Goal: Information Seeking & Learning: Learn about a topic

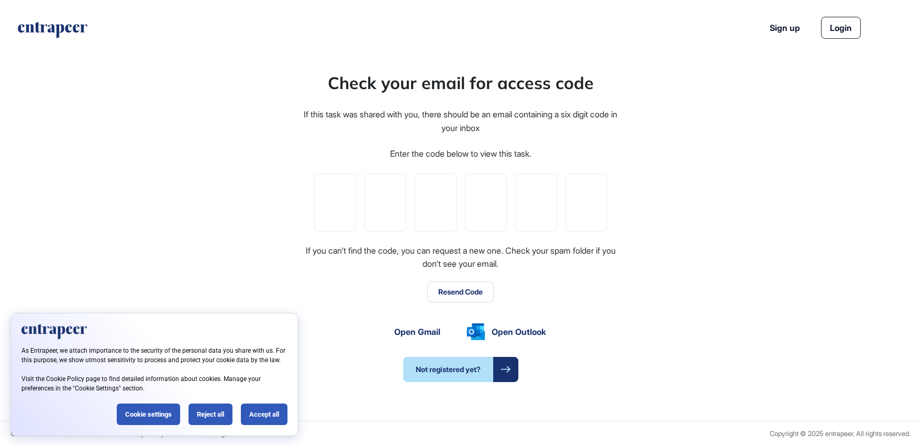
scroll to position [1, 1]
paste input "*"
type input "*"
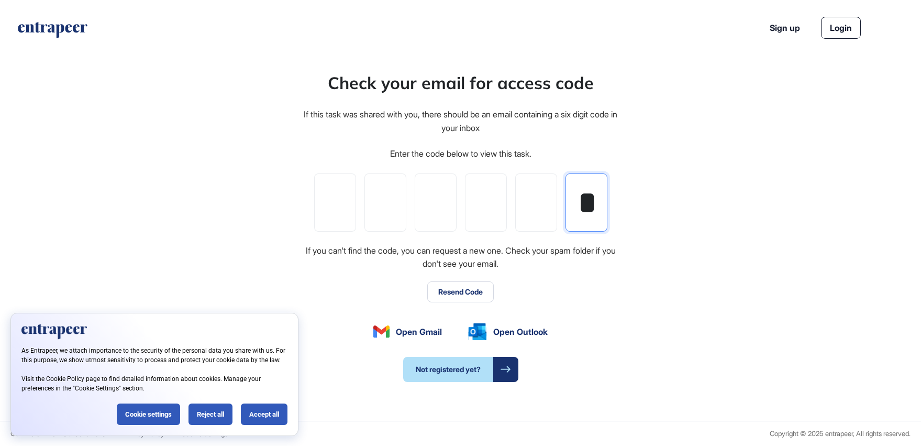
type input "*"
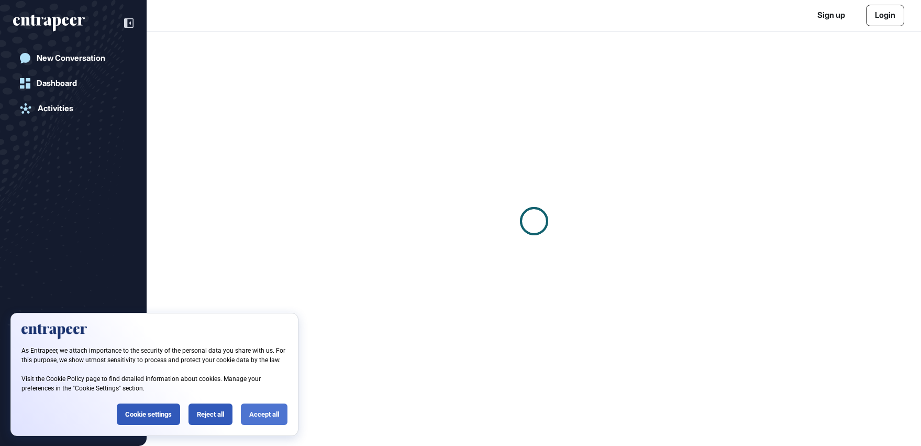
click at [260, 417] on div "Accept all" at bounding box center [264, 413] width 47 height 21
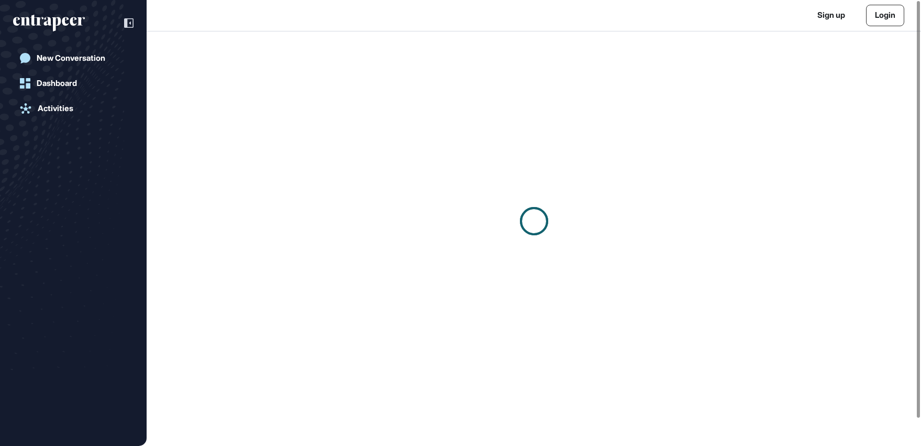
scroll to position [1, 1]
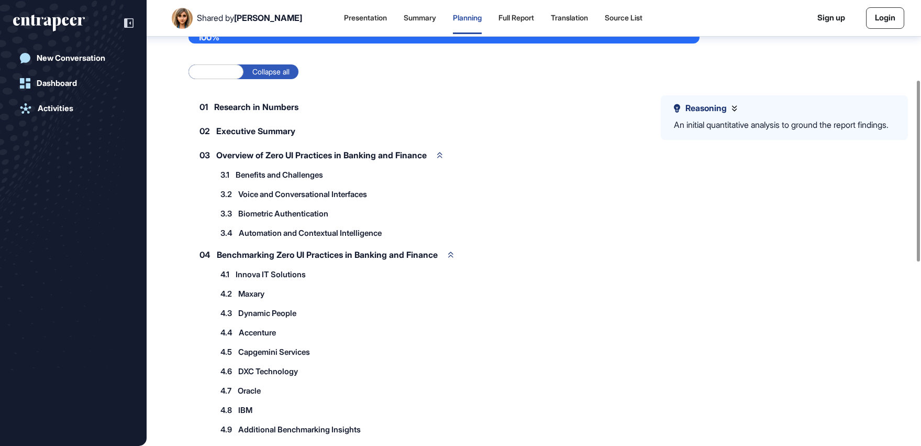
scroll to position [196, 0]
click at [275, 176] on span "Benefits and Challenges" at bounding box center [279, 174] width 87 height 8
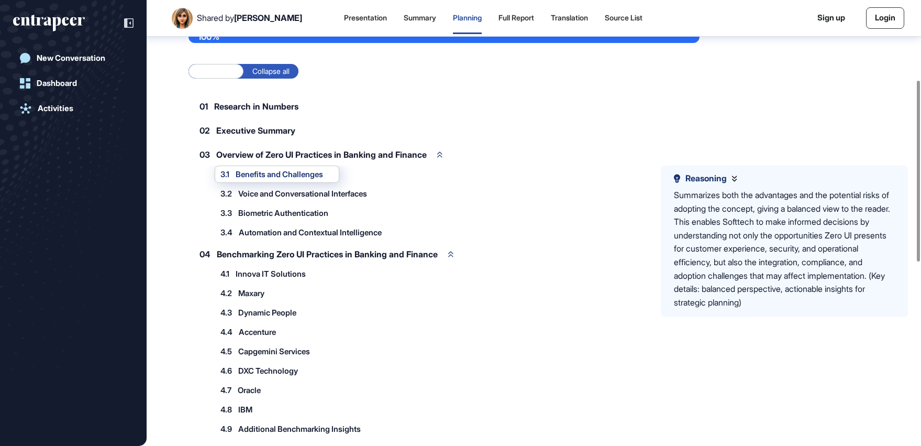
click at [275, 176] on span "Benefits and Challenges" at bounding box center [279, 174] width 87 height 8
click at [268, 180] on div at bounding box center [268, 180] width 0 height 0
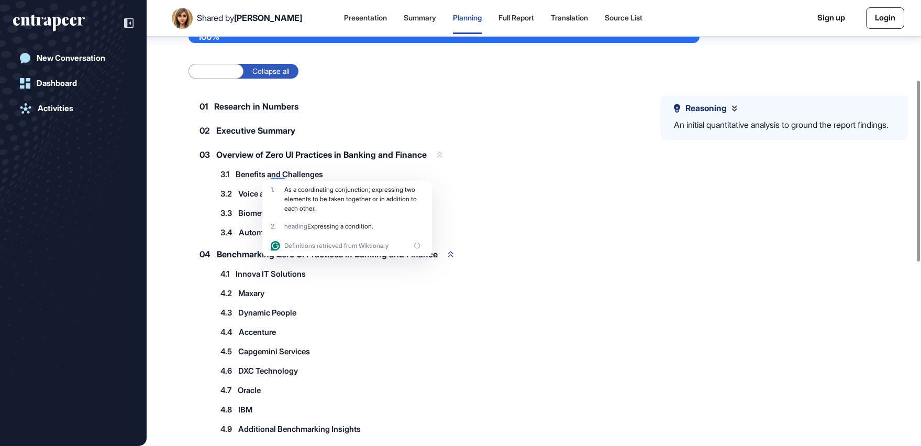
click at [424, 148] on div "03 Overview of Zero UI Practices in Banking and Finance" at bounding box center [321, 155] width 265 height 22
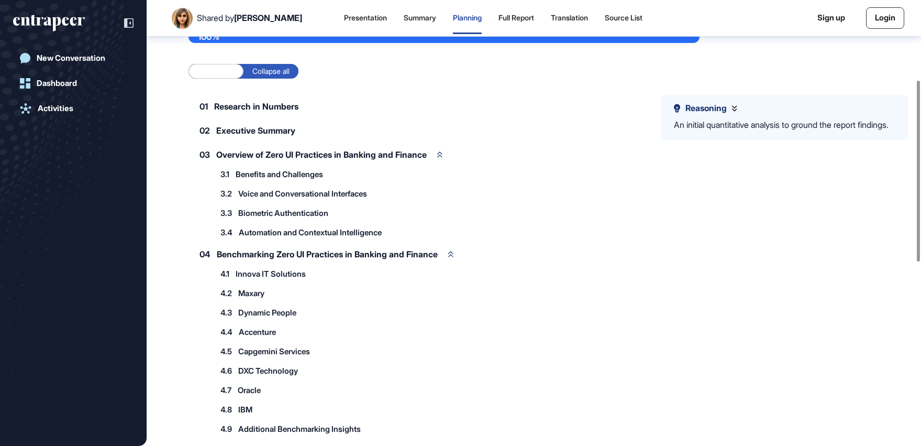
click at [306, 211] on span "Biometric Authentication" at bounding box center [283, 213] width 90 height 8
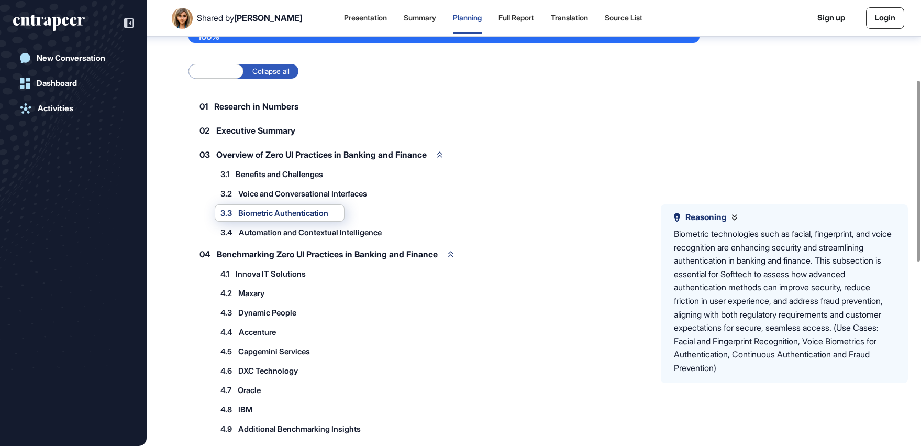
click at [307, 191] on span "Voice and Conversational Interfaces" at bounding box center [302, 194] width 129 height 8
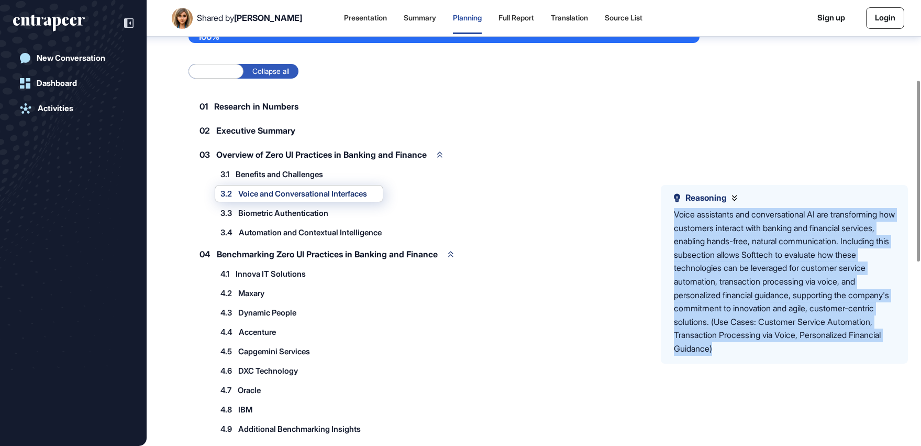
drag, startPoint x: 809, startPoint y: 351, endPoint x: 671, endPoint y: 214, distance: 194.5
click at [671, 214] on div "Reasoning Voice assistants and conversational AI are transforming how customers…" at bounding box center [784, 274] width 247 height 178
click at [365, 294] on div "4.2 Maxary 4.2.1 Conversational AI Deployment 4.2.2 Biometric Payment Solutions…" at bounding box center [457, 292] width 485 height 17
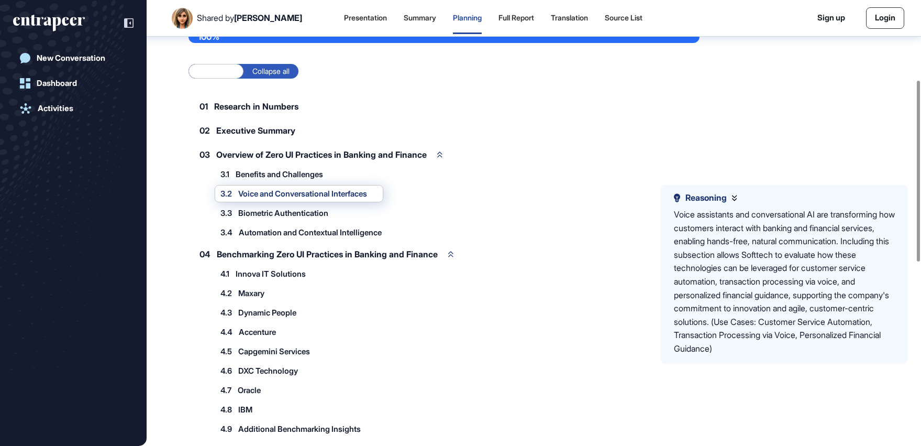
click at [289, 233] on span "Automation and Contextual Intelligence" at bounding box center [310, 232] width 143 height 8
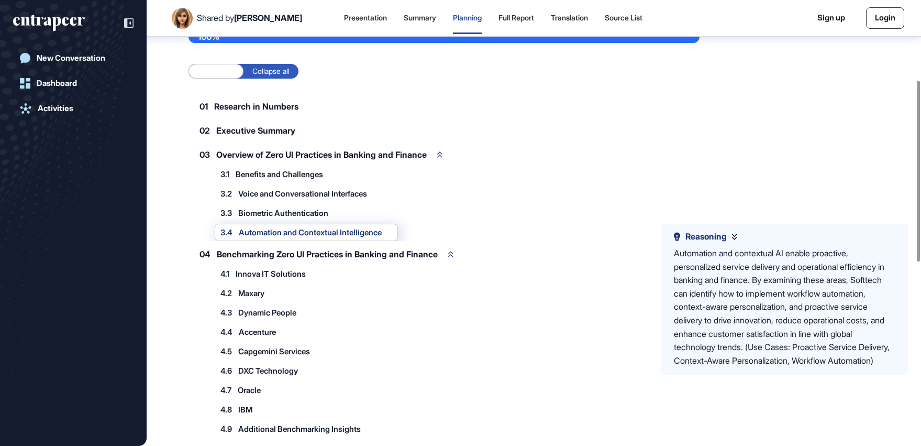
click at [338, 296] on div "4.2 Maxary 4.2.1 Conversational AI Deployment 4.2.2 Biometric Payment Solutions…" at bounding box center [457, 292] width 485 height 17
click at [259, 333] on span "Accenture" at bounding box center [257, 332] width 37 height 8
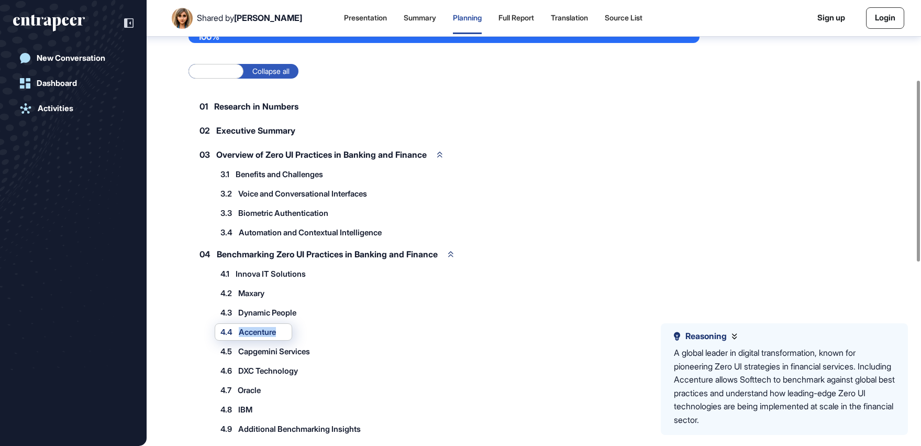
click at [259, 333] on span "Accenture" at bounding box center [257, 332] width 37 height 8
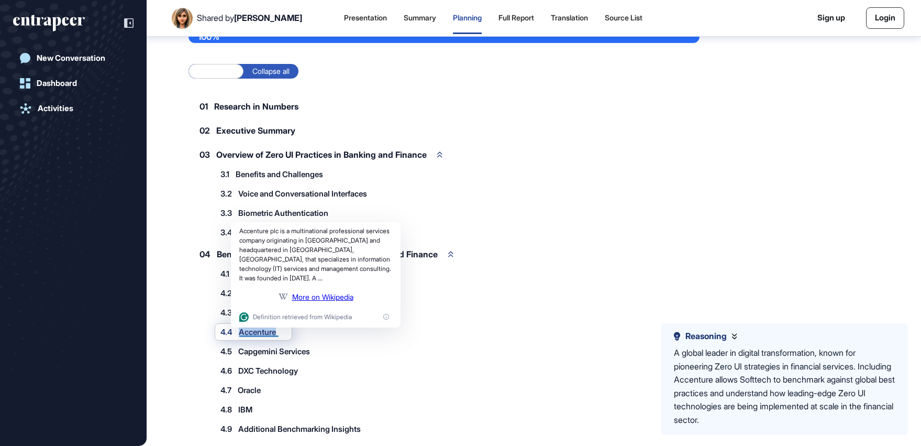
click at [450, 234] on div "3.4 Automation and Contextual Intelligence" at bounding box center [457, 232] width 485 height 17
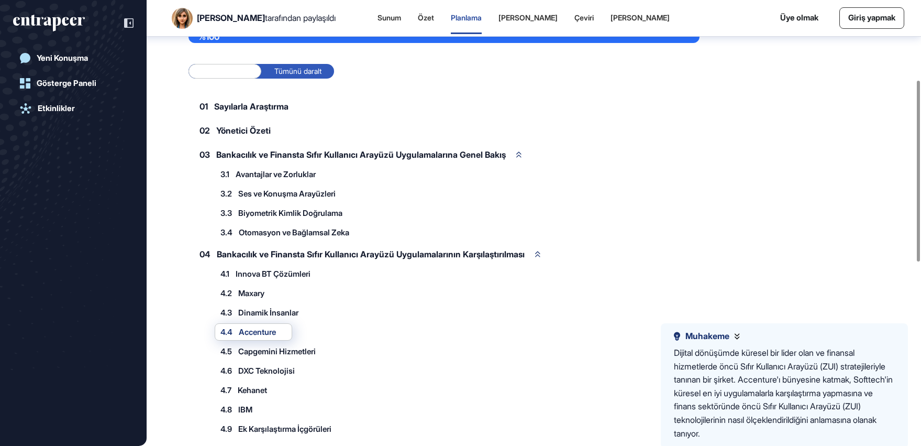
click at [338, 309] on div "4.3 Dinamik İnsanlar 4.3.1 Bulut Tabanlı Ses Bankacılığı 4.3.2 Otomatik Müşteri…" at bounding box center [457, 312] width 485 height 17
drag, startPoint x: 370, startPoint y: 352, endPoint x: 358, endPoint y: 354, distance: 12.7
click at [370, 352] on div "4.5 Capgemini Hizmetleri 4.5.1 Uçtan Uca Biyometrik Güvenlik 4.5.2 Konuşma Bank…" at bounding box center [457, 351] width 485 height 17
click at [277, 280] on div "4.1 Innova BT Çözümleri" at bounding box center [271, 273] width 112 height 17
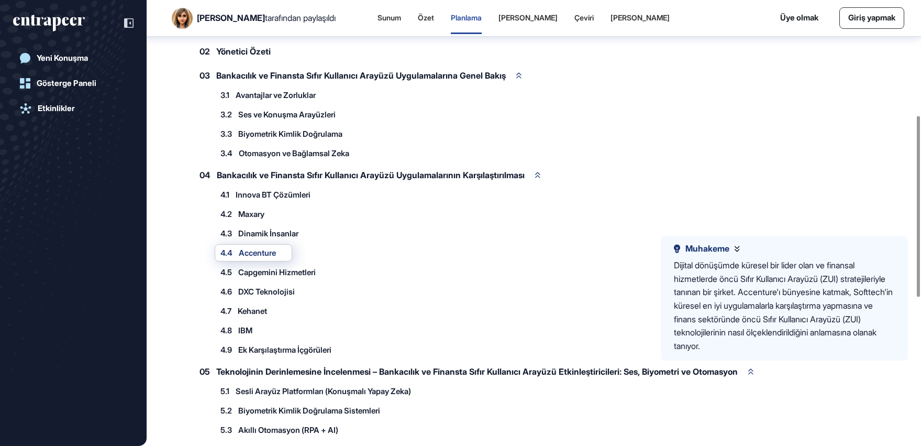
scroll to position [284, 0]
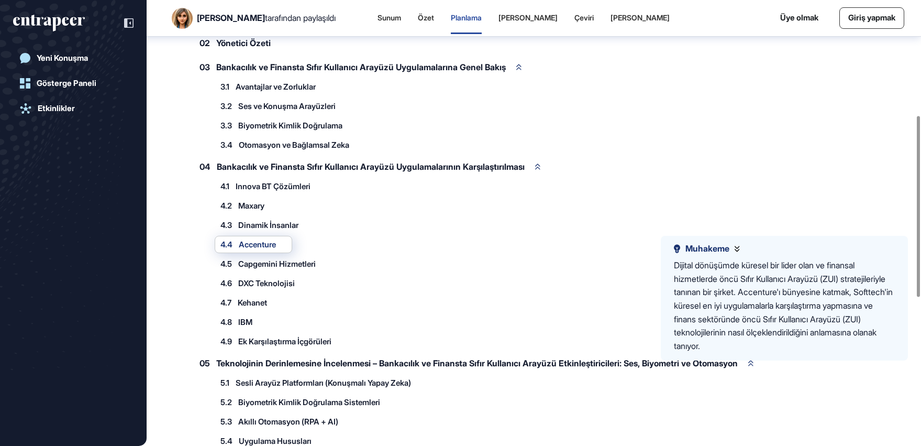
click at [349, 381] on font "Sesli Arayüz Platformları (Konuşmalı Yapay Zeka)" at bounding box center [323, 383] width 175 height 10
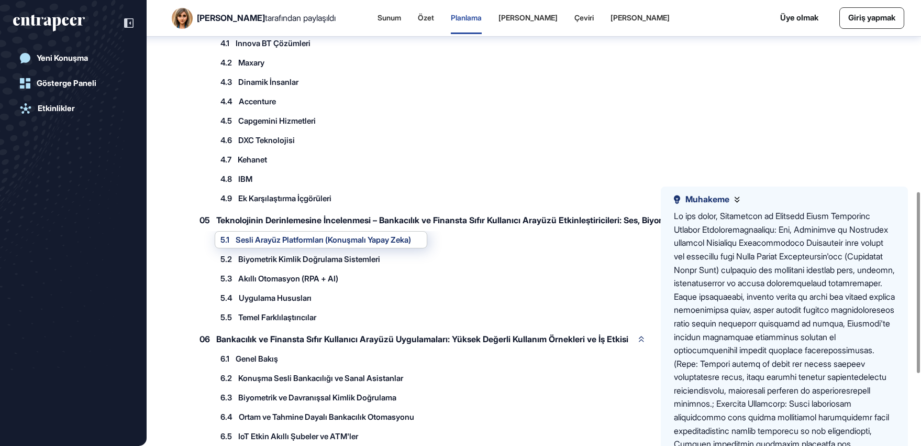
scroll to position [471, 0]
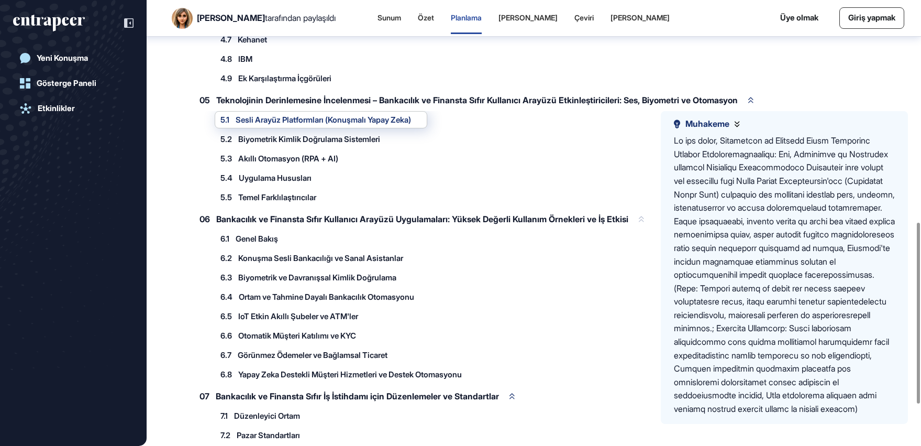
click at [481, 223] on font "Bankacılık ve Finansta Sıfır Kullanıcı Arayüzü Uygulamaları: Yüksek Değerli Kul…" at bounding box center [422, 219] width 412 height 10
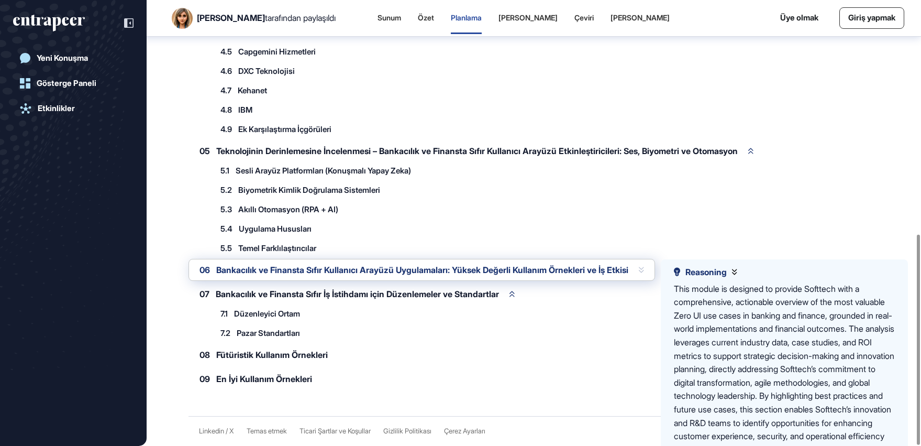
scroll to position [496, 0]
click at [619, 322] on div "7.1 Düzenleyici Ortam 7.1.1 Veri Gizliliği ve Koruma Kanunları (GDPR, CCPA, KVK…" at bounding box center [457, 313] width 485 height 17
drag, startPoint x: 539, startPoint y: 325, endPoint x: 243, endPoint y: 307, distance: 296.5
click at [538, 325] on div "7.2 Pazar Standartları 7.2.1 ISO/IEC 30107 (Biyometrik Sunum Saldırı Algılama) …" at bounding box center [457, 333] width 485 height 17
click at [644, 269] on icon at bounding box center [641, 271] width 5 height 6
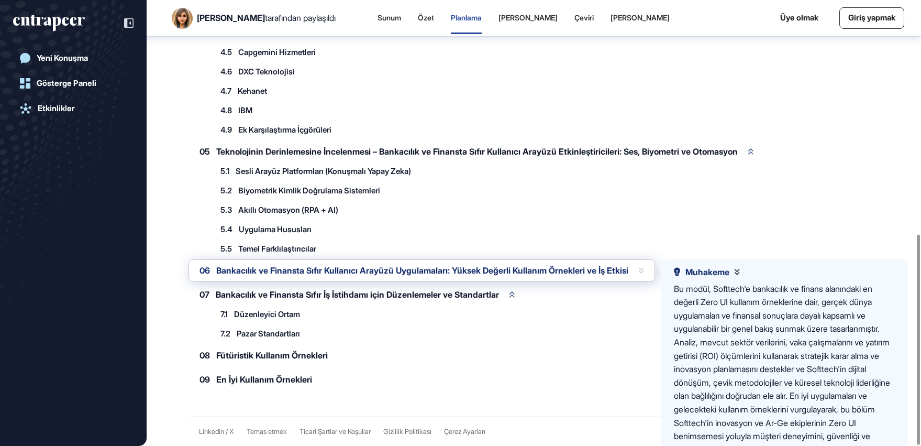
scroll to position [547, 0]
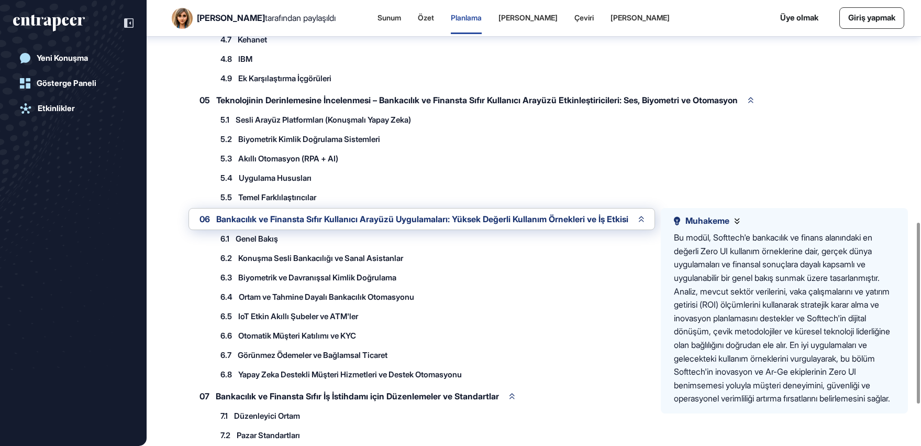
click at [270, 259] on font "Konuşma Sesli Bankacılığı ve Sanal Asistanlar" at bounding box center [320, 258] width 165 height 10
